Goal: Transaction & Acquisition: Obtain resource

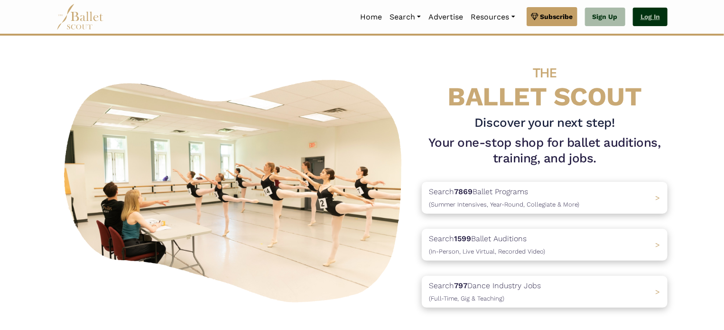
click at [649, 12] on link "Log In" at bounding box center [650, 17] width 35 height 19
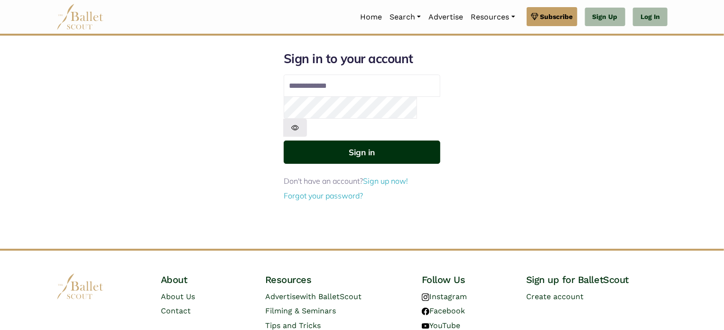
type input "**********"
click at [362, 140] on button "Sign in" at bounding box center [362, 151] width 157 height 23
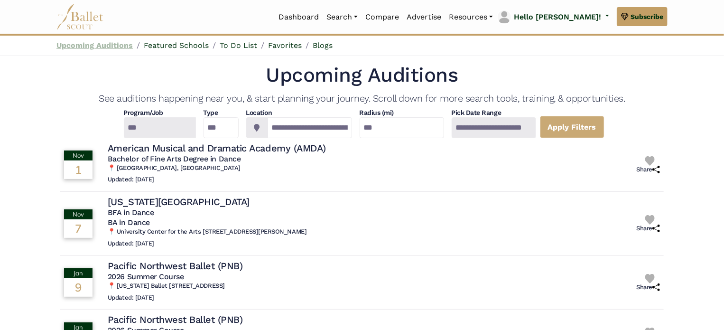
click at [95, 47] on link "Upcoming Auditions" at bounding box center [94, 45] width 76 height 9
click at [101, 45] on link "Upcoming Auditions" at bounding box center [94, 45] width 76 height 9
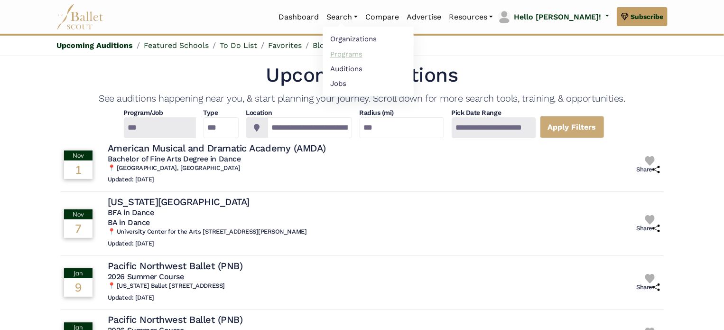
click at [381, 56] on link "Programs" at bounding box center [368, 53] width 91 height 15
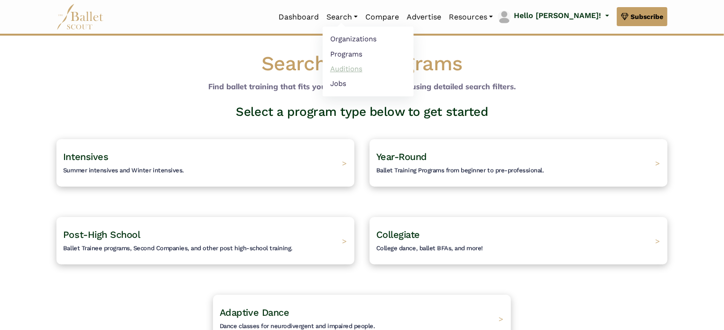
click at [379, 67] on link "Auditions" at bounding box center [368, 68] width 91 height 15
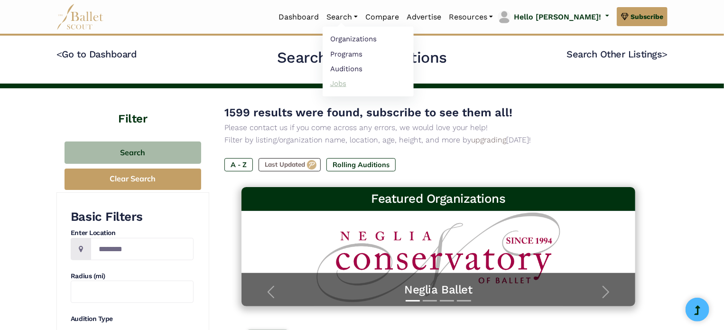
click at [370, 86] on link "Jobs" at bounding box center [368, 83] width 91 height 15
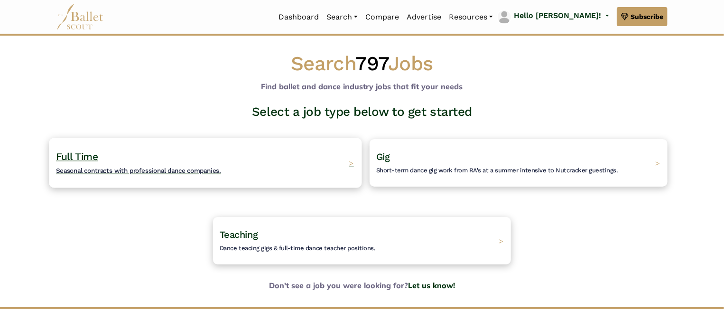
click at [164, 172] on span "Seasonal contracts with professional dance companies." at bounding box center [138, 170] width 165 height 8
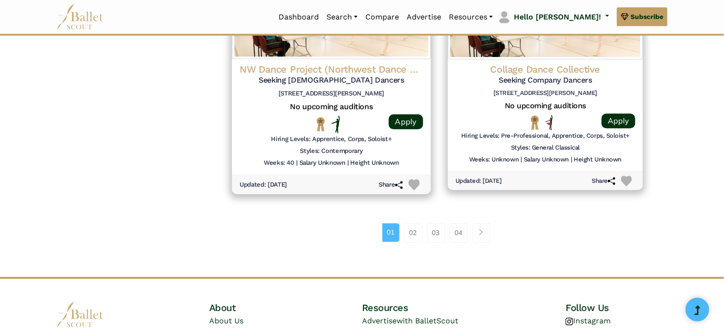
scroll to position [1328, 0]
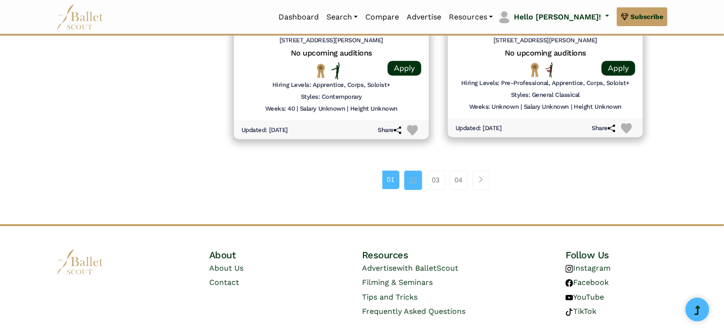
click at [411, 178] on link "02" at bounding box center [413, 179] width 18 height 19
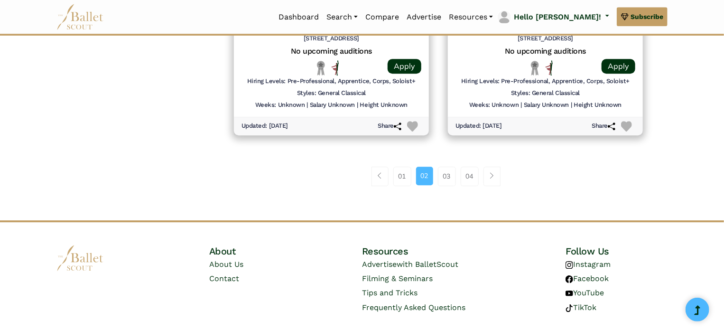
scroll to position [1233, 0]
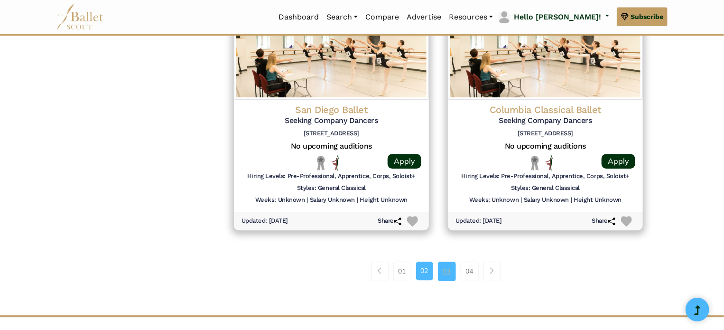
click at [444, 265] on link "03" at bounding box center [447, 270] width 18 height 19
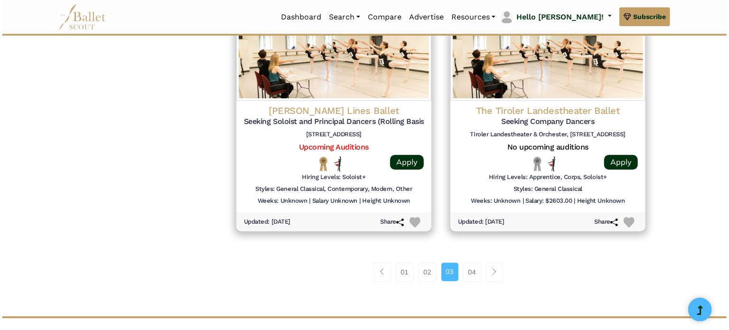
scroll to position [1233, 0]
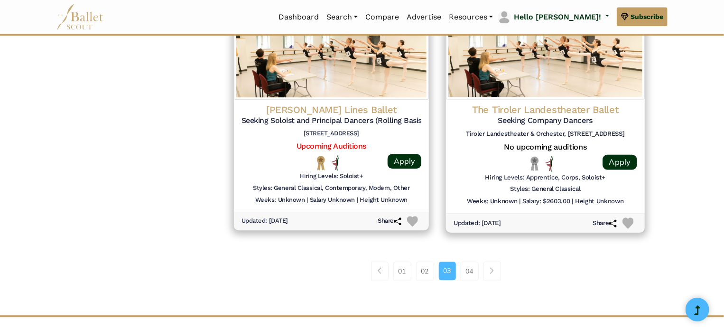
click at [545, 106] on h4 "The Tiroler Landestheater Ballet" at bounding box center [545, 109] width 184 height 13
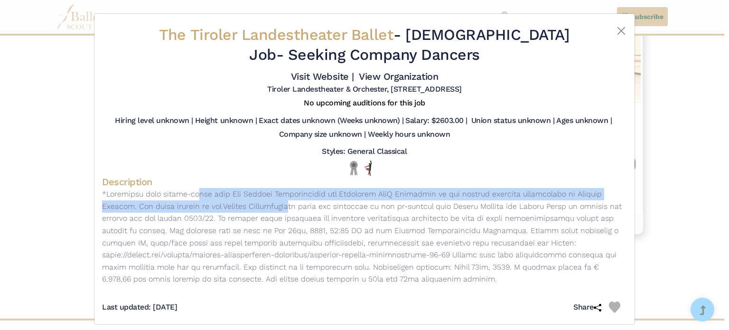
drag, startPoint x: 144, startPoint y: 193, endPoint x: 214, endPoint y: 208, distance: 71.7
click at [214, 208] on p at bounding box center [364, 236] width 525 height 97
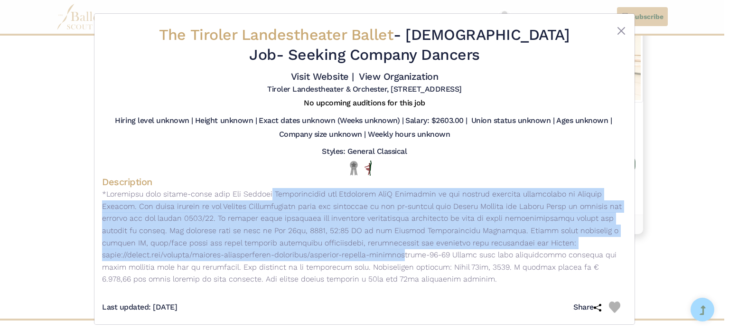
drag, startPoint x: 226, startPoint y: 194, endPoint x: 347, endPoint y: 255, distance: 136.2
click at [352, 255] on p at bounding box center [364, 236] width 525 height 97
click at [346, 255] on p at bounding box center [364, 236] width 525 height 97
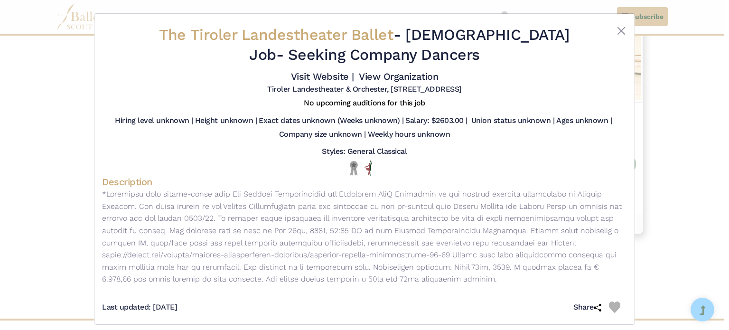
scroll to position [8, 0]
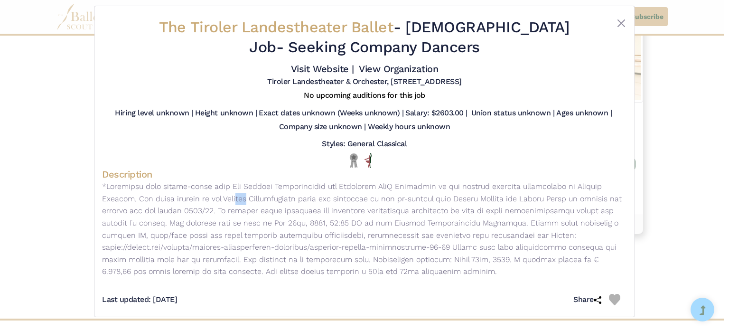
drag, startPoint x: 169, startPoint y: 197, endPoint x: 176, endPoint y: 195, distance: 8.0
click at [176, 195] on p at bounding box center [364, 228] width 525 height 97
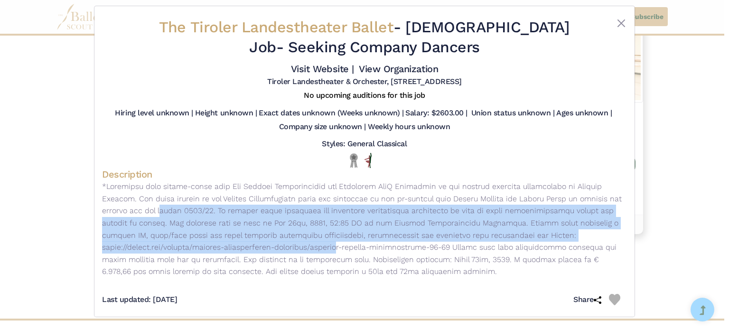
drag, startPoint x: 115, startPoint y: 210, endPoint x: 291, endPoint y: 242, distance: 178.9
click at [291, 242] on p at bounding box center [364, 228] width 525 height 97
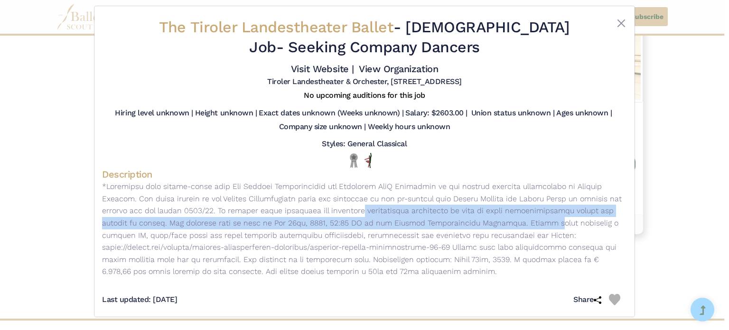
drag, startPoint x: 308, startPoint y: 211, endPoint x: 471, endPoint y: 229, distance: 163.3
click at [473, 228] on p at bounding box center [364, 228] width 525 height 97
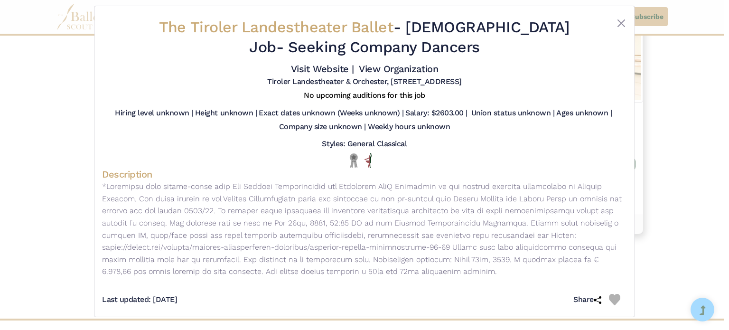
click at [471, 229] on p at bounding box center [364, 228] width 525 height 97
drag, startPoint x: 517, startPoint y: 258, endPoint x: 579, endPoint y: 269, distance: 62.5
click at [598, 268] on p at bounding box center [364, 228] width 525 height 97
click at [505, 254] on p at bounding box center [364, 228] width 525 height 97
drag, startPoint x: 474, startPoint y: 258, endPoint x: 534, endPoint y: 280, distance: 63.6
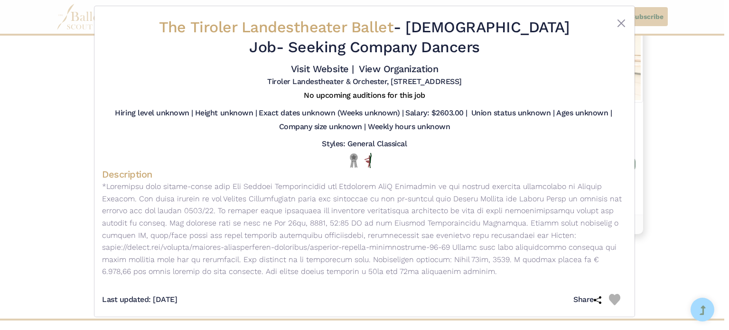
click at [538, 280] on div "Description" at bounding box center [364, 225] width 525 height 114
click at [483, 274] on p at bounding box center [364, 228] width 525 height 97
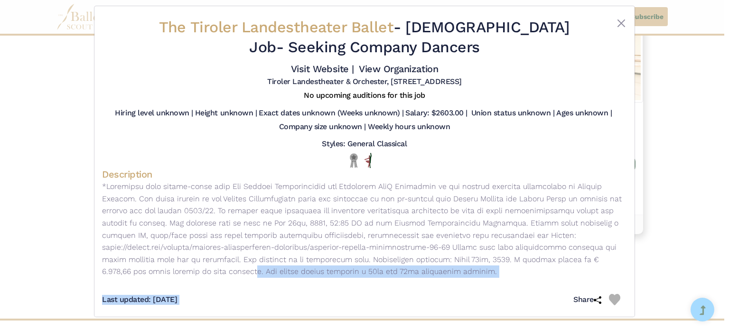
drag, startPoint x: 134, startPoint y: 268, endPoint x: 432, endPoint y: 282, distance: 298.2
click at [445, 290] on div "The Tiroler Landestheater Ballet - Full Time Job - Seeking Company Dancers Visi…" at bounding box center [364, 161] width 525 height 295
click at [431, 282] on div "Last updated: Sept. 8, 2025 Share" at bounding box center [364, 295] width 525 height 27
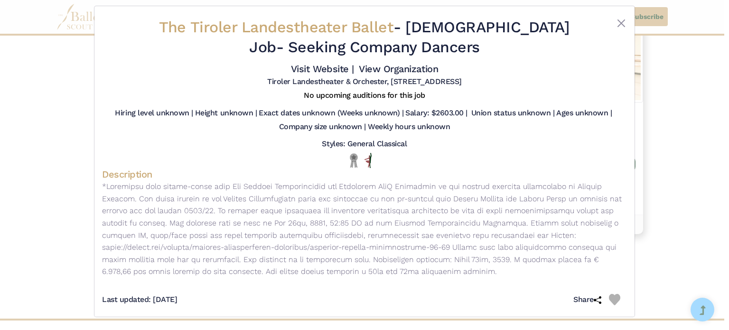
click at [432, 273] on p at bounding box center [364, 228] width 525 height 97
drag, startPoint x: 307, startPoint y: 268, endPoint x: 410, endPoint y: 278, distance: 103.0
click at [410, 278] on div "Description" at bounding box center [364, 225] width 525 height 114
click at [240, 268] on p at bounding box center [364, 228] width 525 height 97
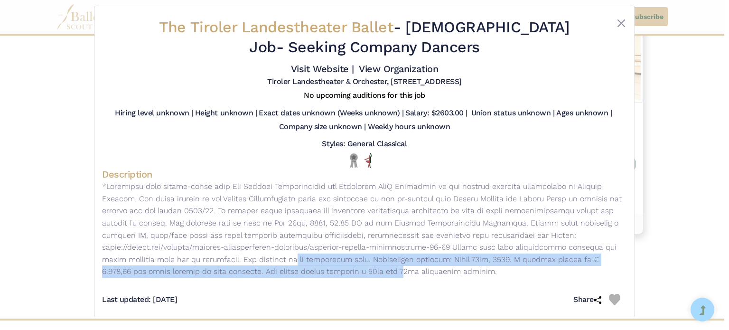
drag, startPoint x: 223, startPoint y: 265, endPoint x: 282, endPoint y: 266, distance: 58.4
click at [282, 266] on p at bounding box center [364, 228] width 525 height 97
click at [193, 267] on p at bounding box center [364, 228] width 525 height 97
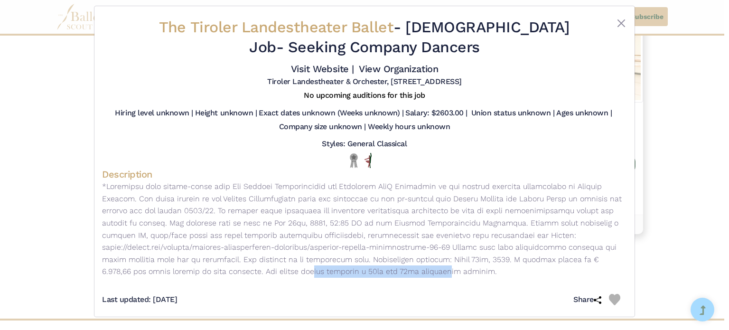
drag, startPoint x: 190, startPoint y: 269, endPoint x: 323, endPoint y: 270, distance: 133.8
click at [323, 270] on p at bounding box center [364, 228] width 525 height 97
click at [323, 271] on p at bounding box center [364, 228] width 525 height 97
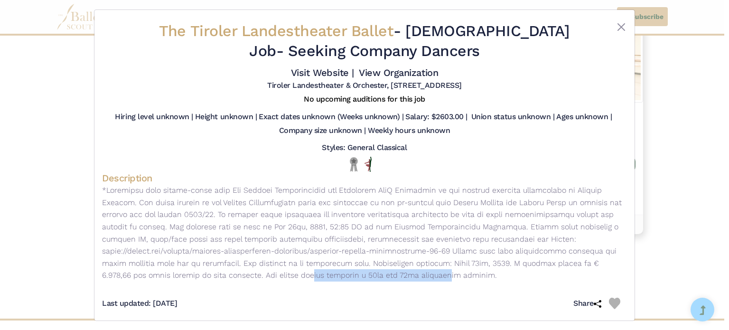
scroll to position [0, 0]
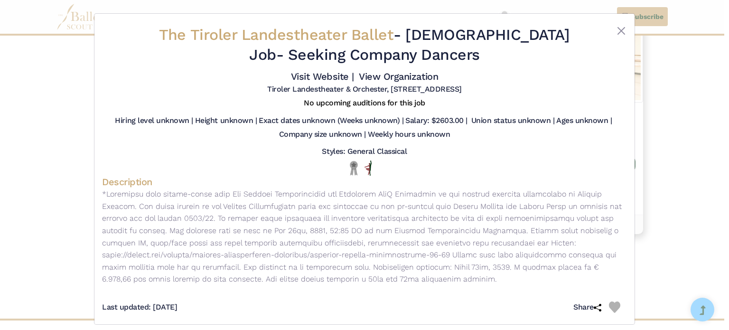
click at [223, 271] on p at bounding box center [364, 236] width 525 height 97
drag, startPoint x: 191, startPoint y: 280, endPoint x: 273, endPoint y: 283, distance: 82.6
click at [273, 283] on p at bounding box center [364, 236] width 525 height 97
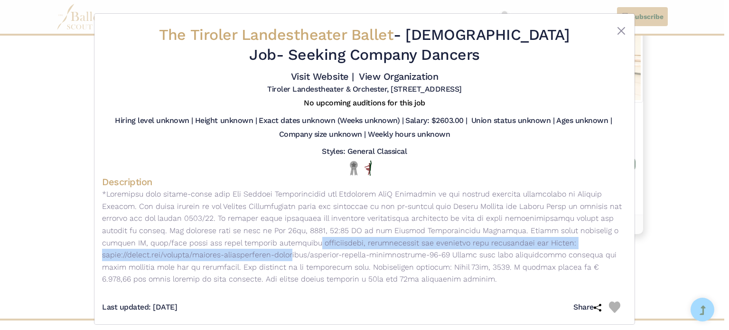
drag, startPoint x: 223, startPoint y: 246, endPoint x: 249, endPoint y: 250, distance: 25.9
click at [249, 250] on p at bounding box center [364, 236] width 525 height 97
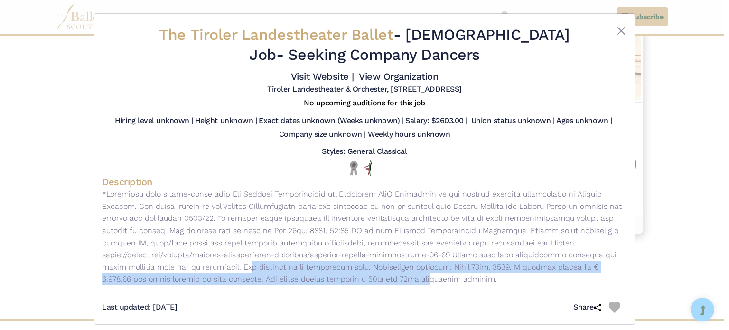
drag, startPoint x: 178, startPoint y: 269, endPoint x: 305, endPoint y: 282, distance: 127.8
click at [305, 282] on p at bounding box center [364, 236] width 525 height 97
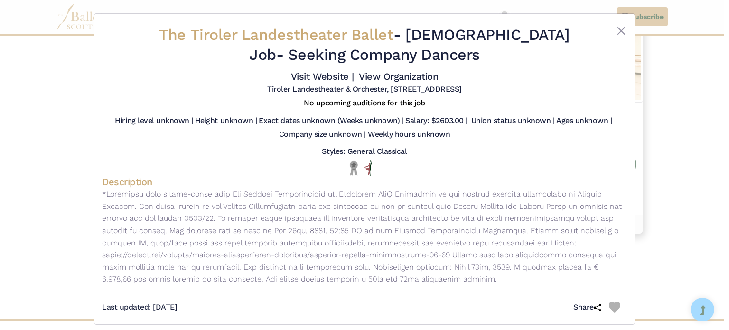
drag, startPoint x: 257, startPoint y: 279, endPoint x: 402, endPoint y: 289, distance: 145.4
click at [402, 289] on div "Description" at bounding box center [364, 232] width 525 height 114
click at [400, 281] on p at bounding box center [364, 236] width 525 height 97
click at [434, 269] on p at bounding box center [364, 236] width 525 height 97
click at [275, 37] on span "The Tiroler Landestheater Ballet" at bounding box center [276, 35] width 234 height 18
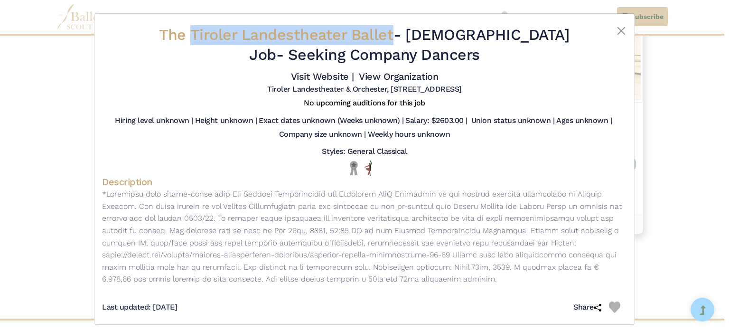
drag, startPoint x: 387, startPoint y: 31, endPoint x: 180, endPoint y: 23, distance: 206.9
click at [180, 23] on div "The Tiroler Landestheater Ballet - Full Time Job - Seeking Company Dancers Visi…" at bounding box center [364, 59] width 525 height 77
copy span "Tiroler Landestheater Ballet"
